Goal: Task Accomplishment & Management: Manage account settings

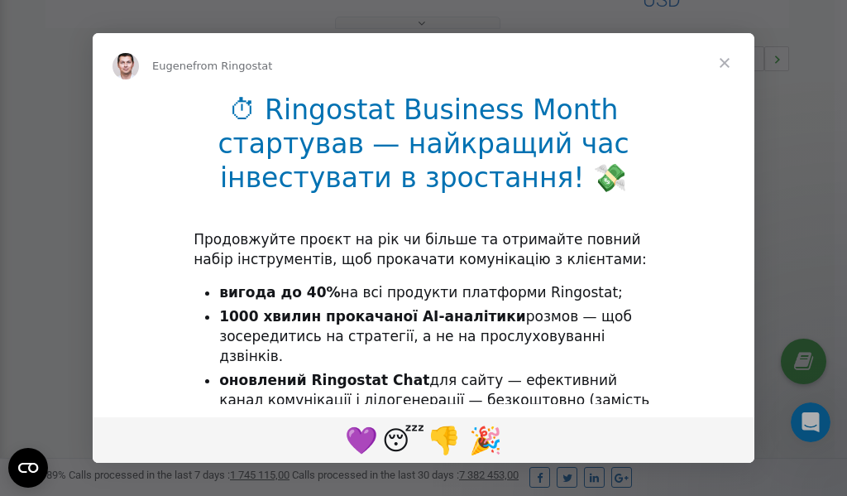
click at [728, 62] on span "Close" at bounding box center [725, 63] width 60 height 60
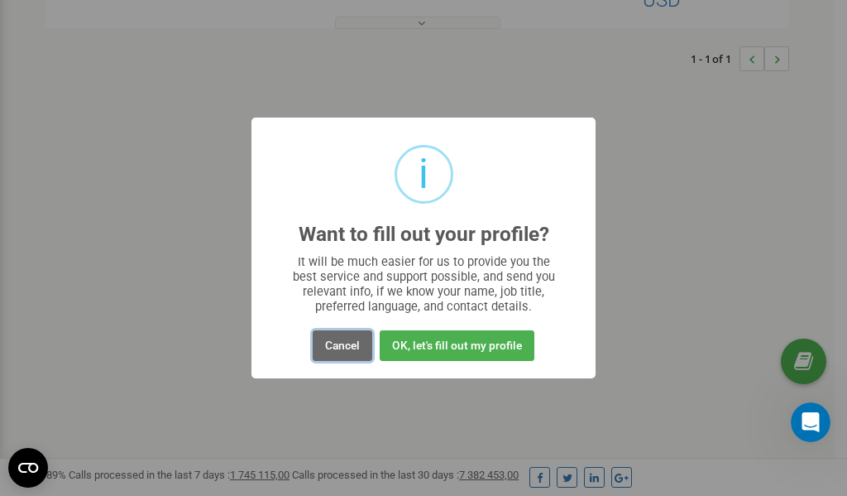
click at [331, 350] on button "Cancel" at bounding box center [343, 345] width 60 height 31
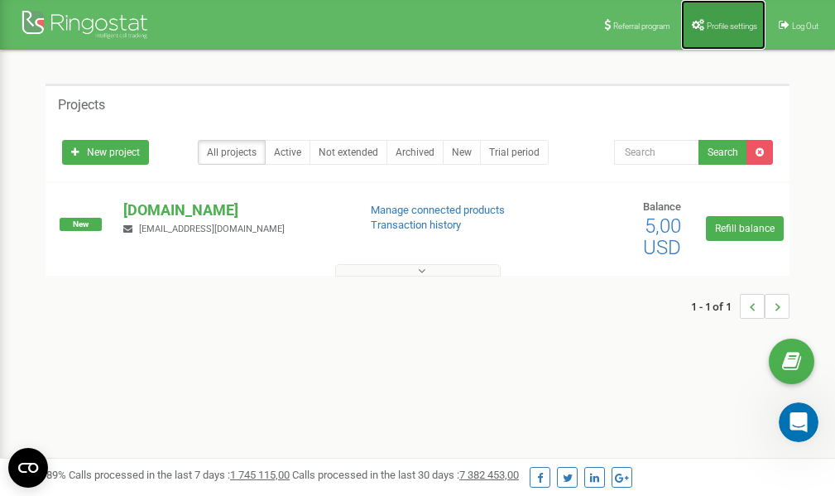
click at [715, 17] on link "Profile settings" at bounding box center [723, 25] width 84 height 50
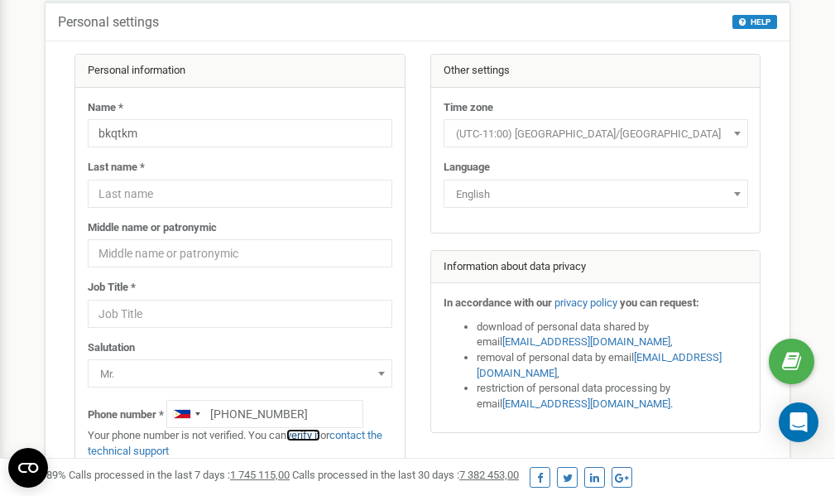
click at [311, 436] on link "verify it" at bounding box center [303, 435] width 34 height 12
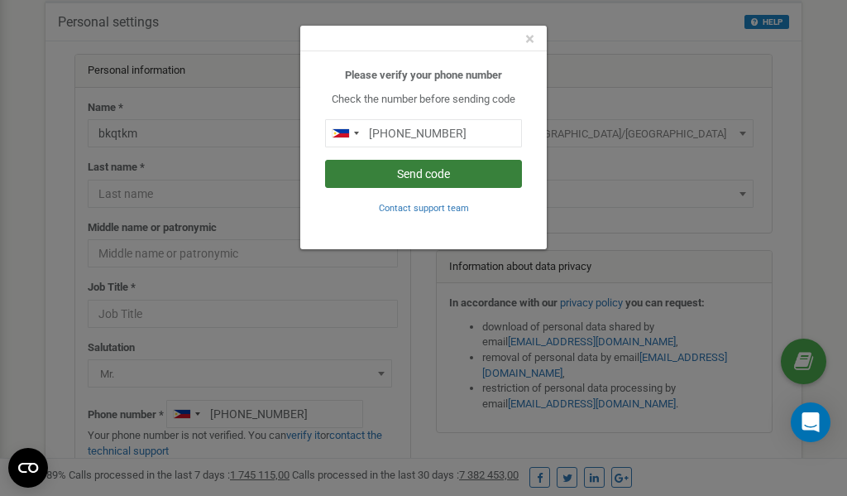
click at [425, 173] on button "Send code" at bounding box center [423, 174] width 197 height 28
